Goal: Navigation & Orientation: Find specific page/section

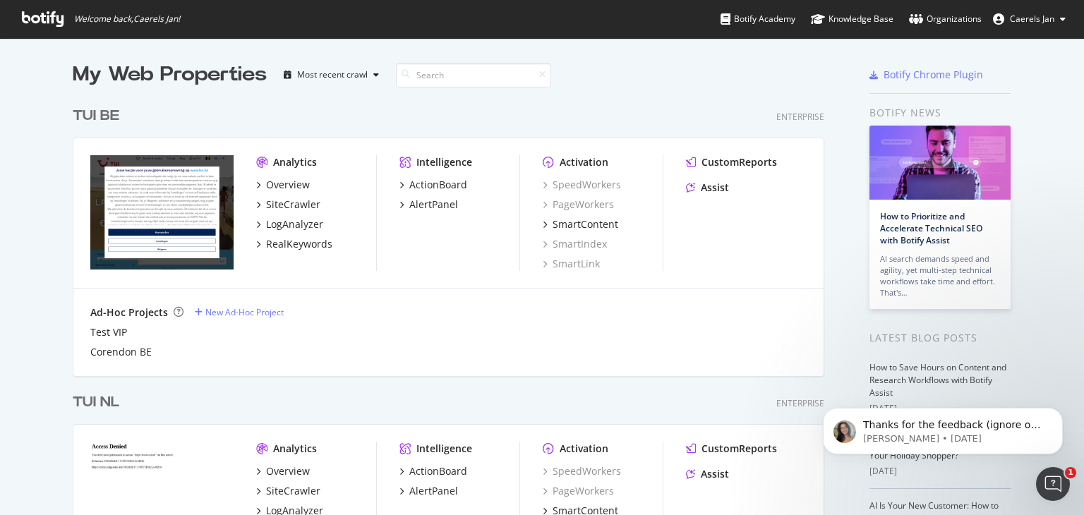
click at [830, 181] on div "My Web Properties Most recent crawl TUI BE Enterprise Analytics Overview SiteCr…" at bounding box center [463, 508] width 780 height 894
click at [932, 15] on div "Organizations" at bounding box center [945, 19] width 73 height 14
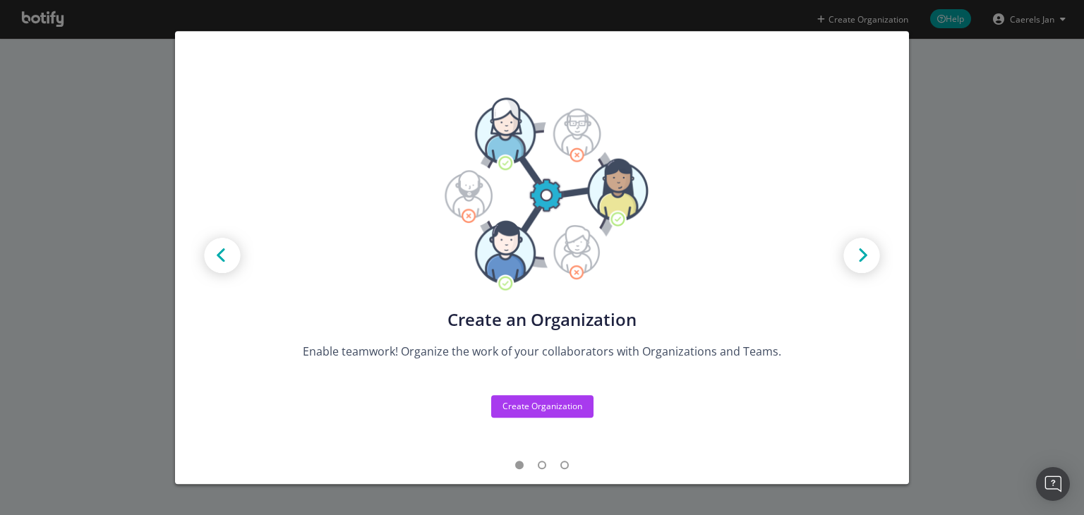
click at [928, 72] on div "Create new Projects for your Teams Create the exact model that matches your Org…" at bounding box center [542, 257] width 1084 height 515
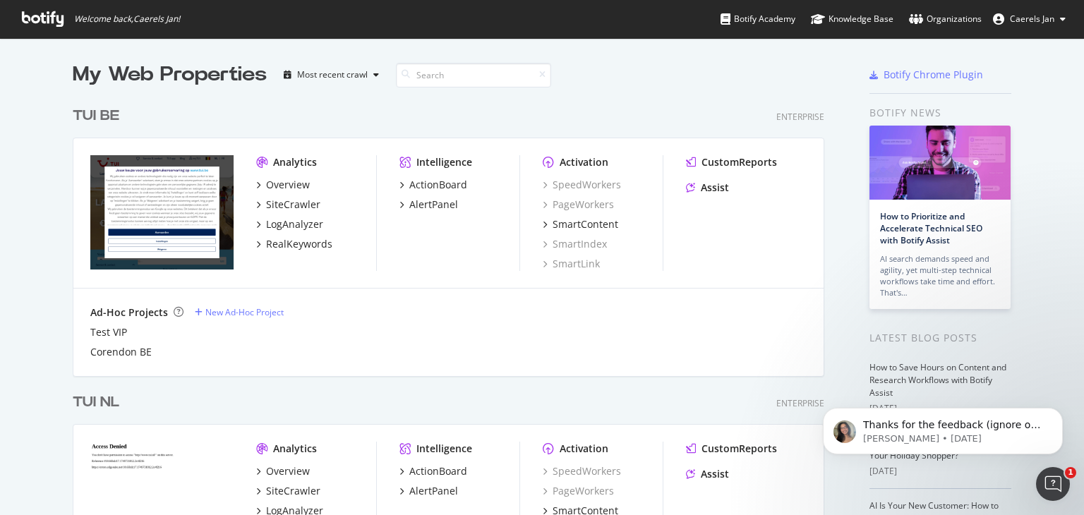
click at [342, 118] on div "TUI BE Enterprise" at bounding box center [449, 116] width 752 height 20
click at [1017, 29] on button "Caerels Jan" at bounding box center [1029, 19] width 95 height 23
click at [672, 76] on div "My Web Properties Most recent crawl" at bounding box center [407, 75] width 669 height 28
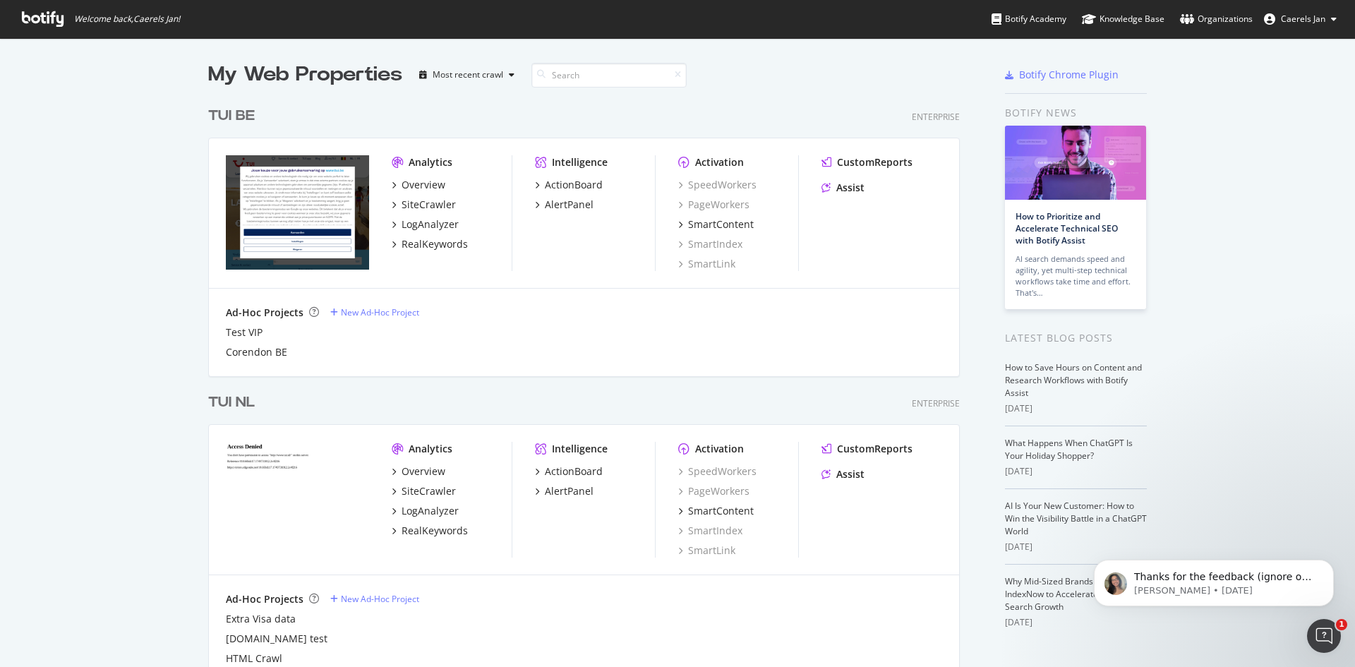
scroll to position [657, 1334]
click at [1084, 515] on p "Thanks for the feedback (ignore our AI bot, sorry about that). I'll be sure to …" at bounding box center [1225, 577] width 182 height 14
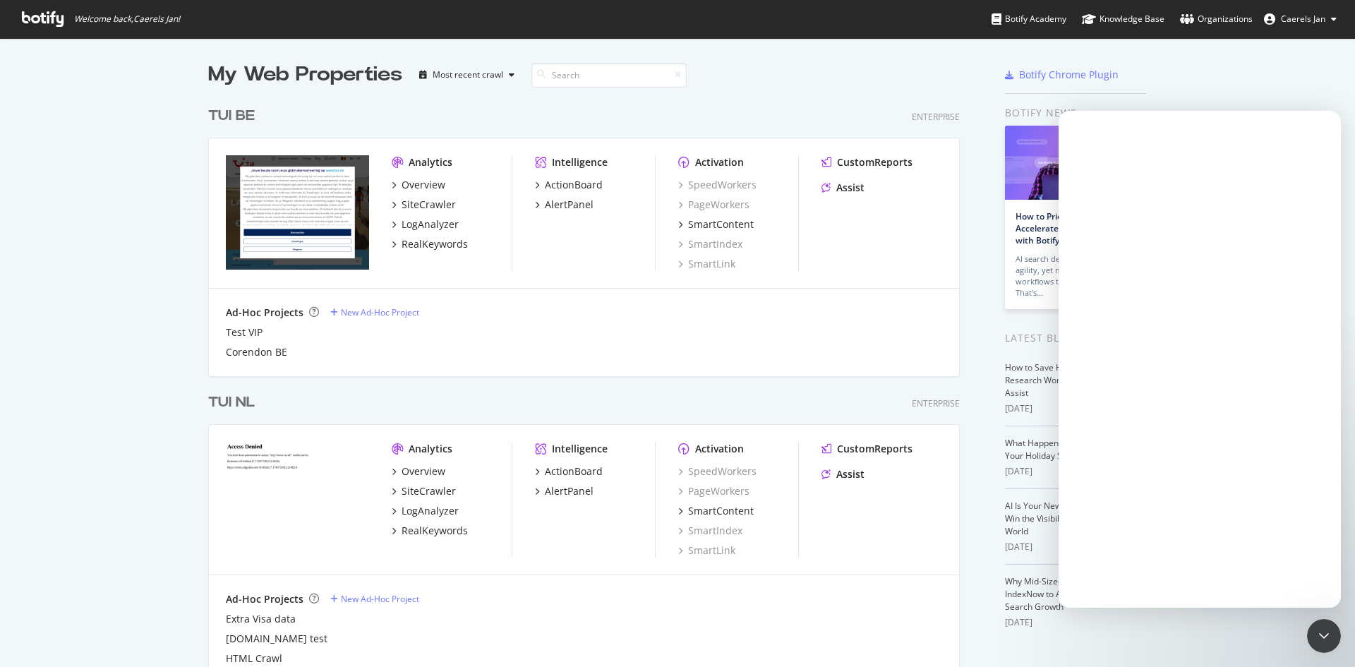
scroll to position [0, 0]
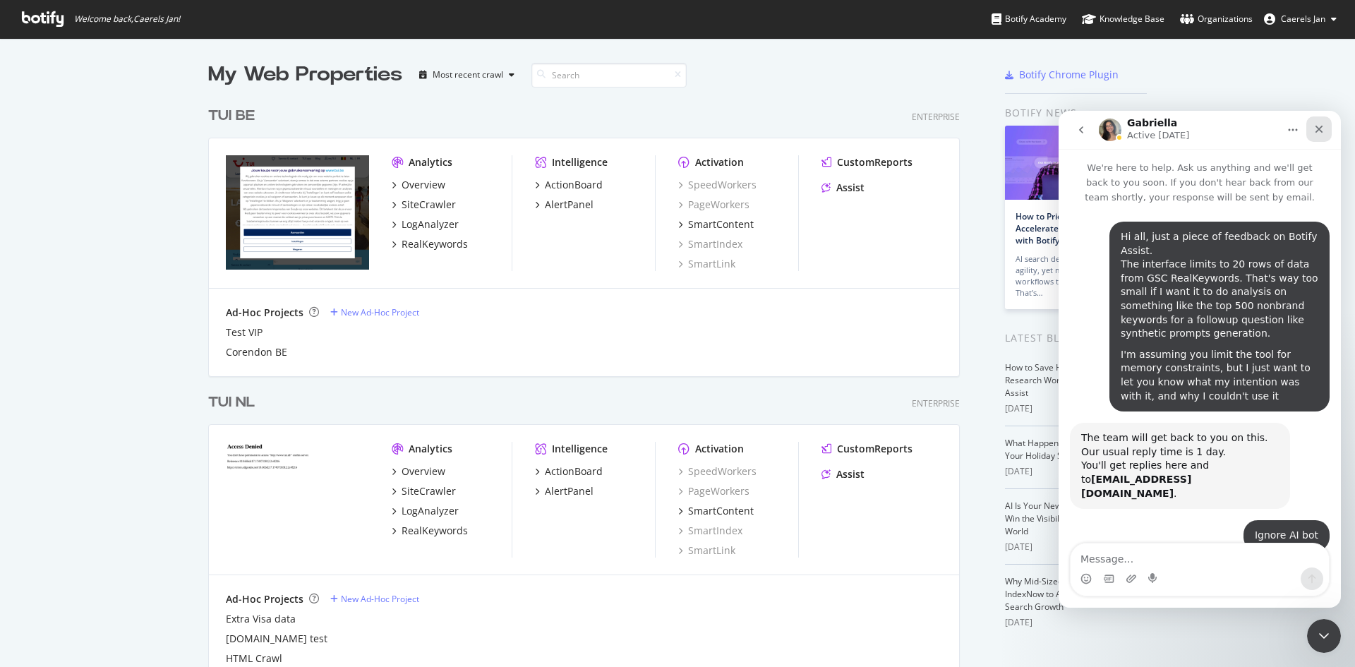
click at [1084, 128] on icon "Close" at bounding box center [1320, 130] width 8 height 8
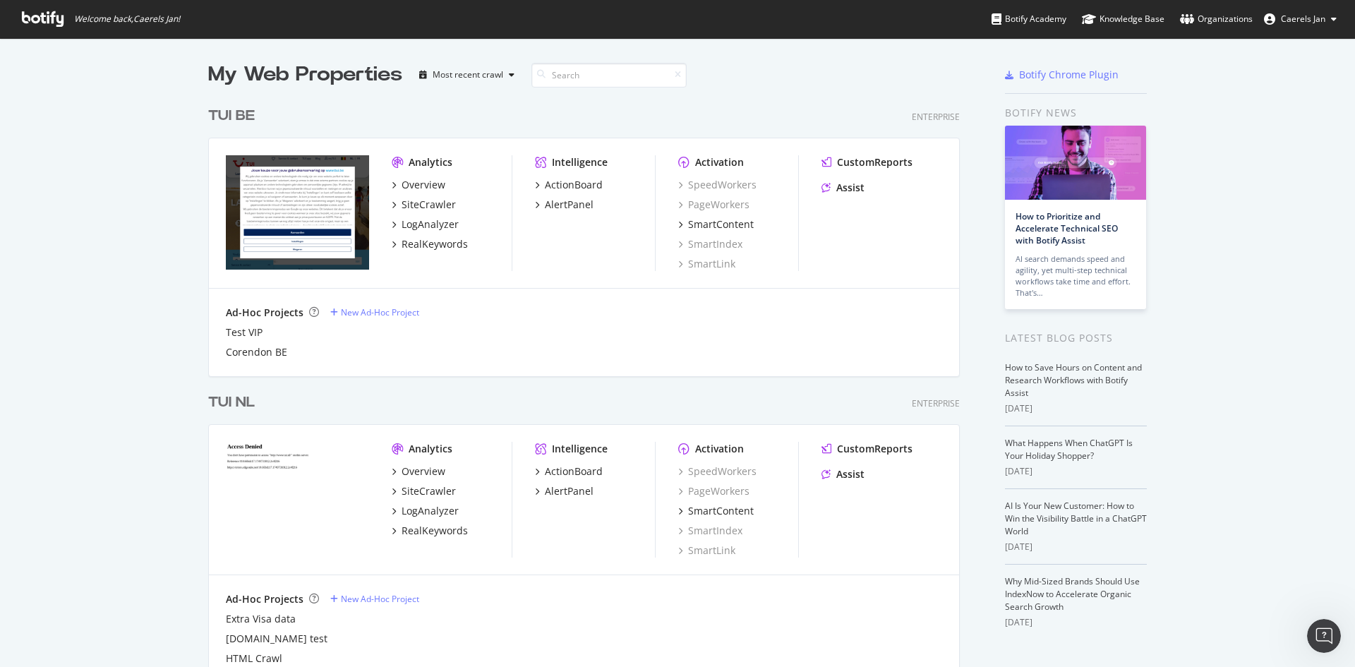
scroll to position [994, 0]
